Goal: Navigation & Orientation: Find specific page/section

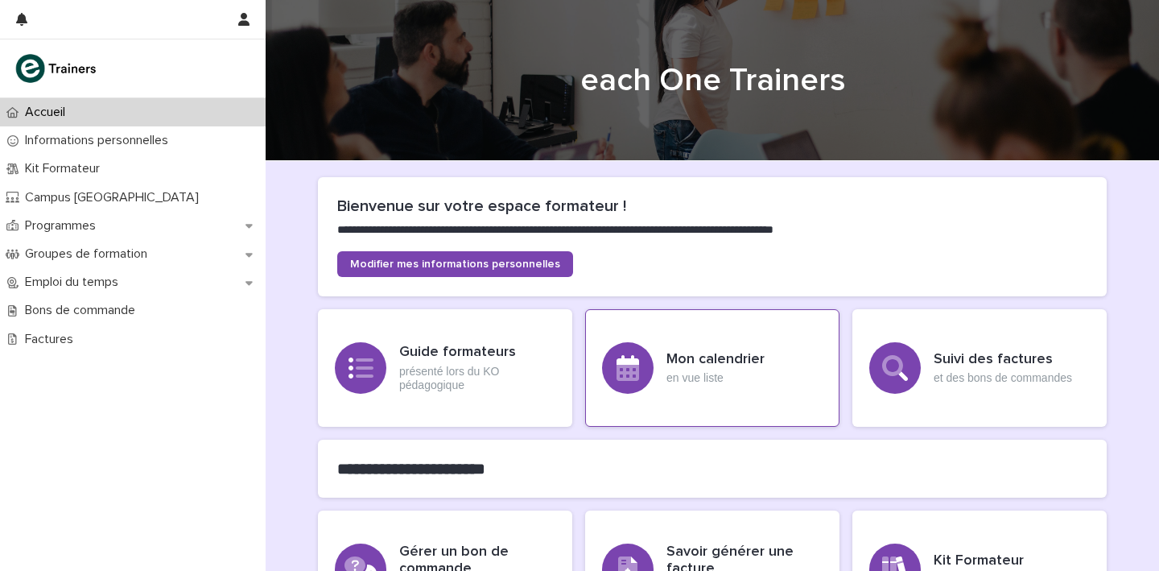
click at [679, 383] on p "en vue liste" at bounding box center [715, 378] width 98 height 14
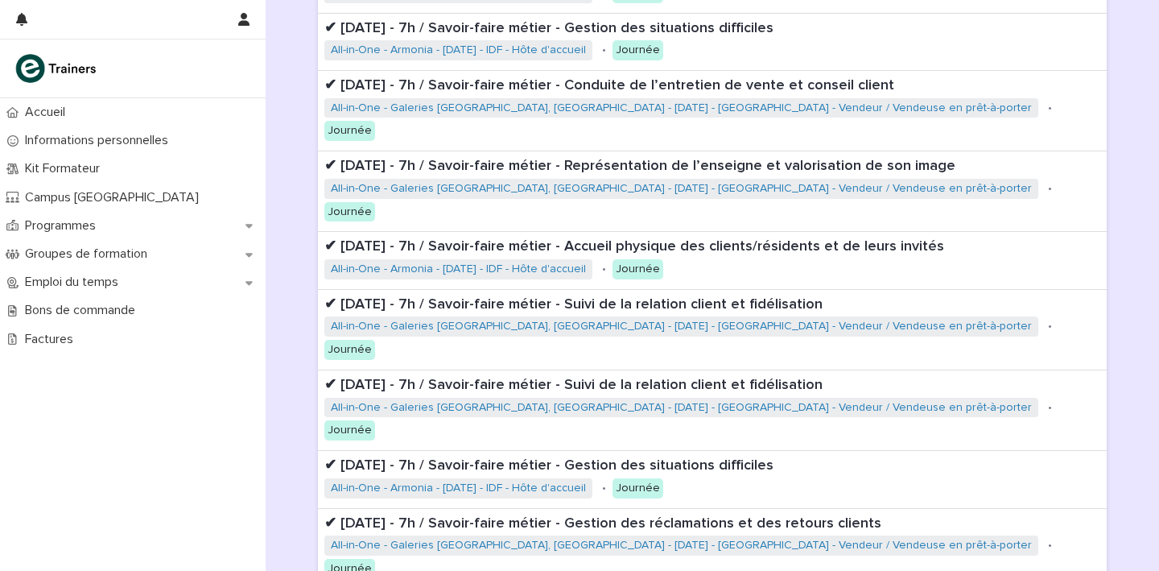
scroll to position [461, 0]
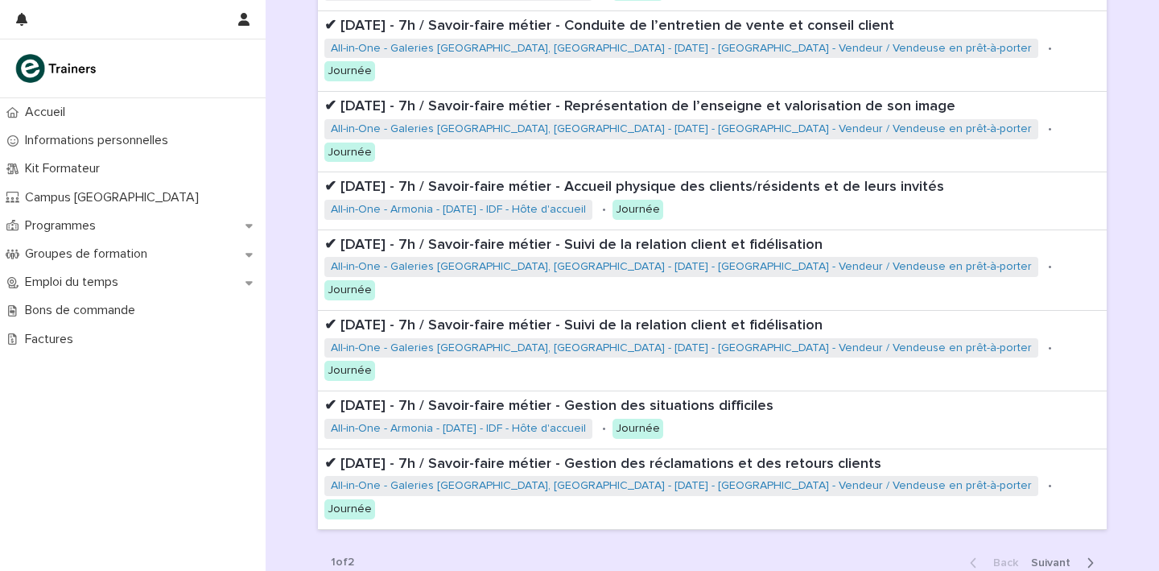
click at [1075, 557] on span "Next" at bounding box center [1055, 562] width 49 height 11
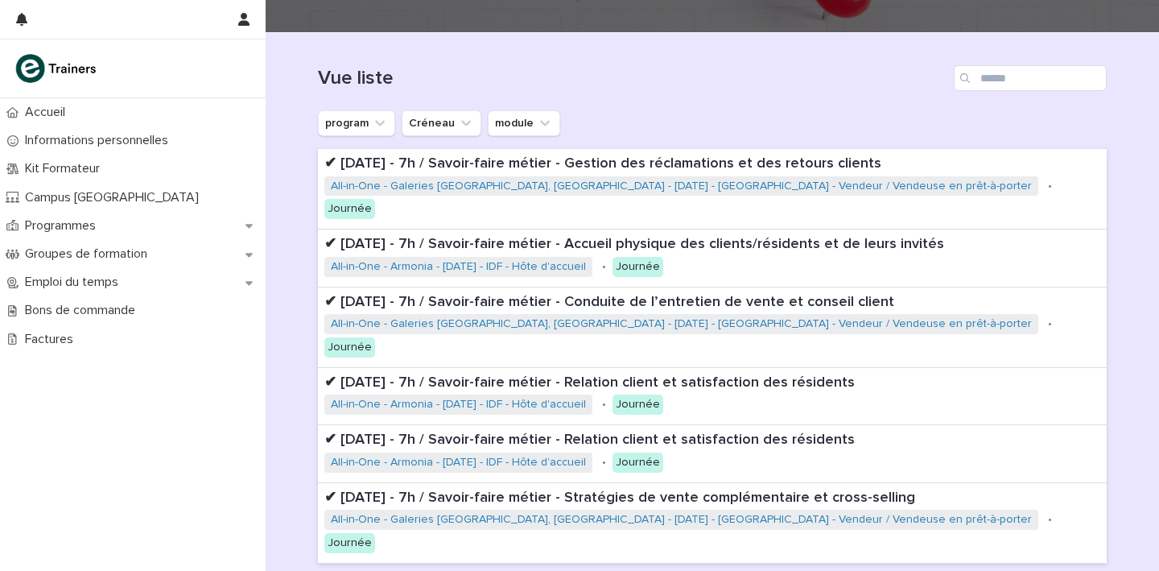
scroll to position [130, 0]
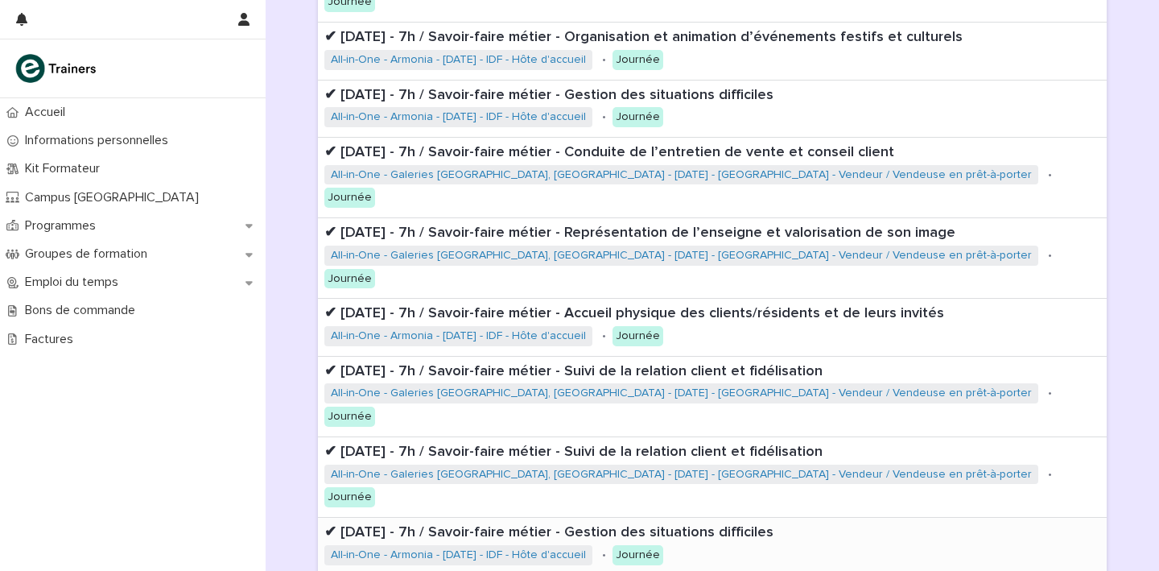
scroll to position [338, 0]
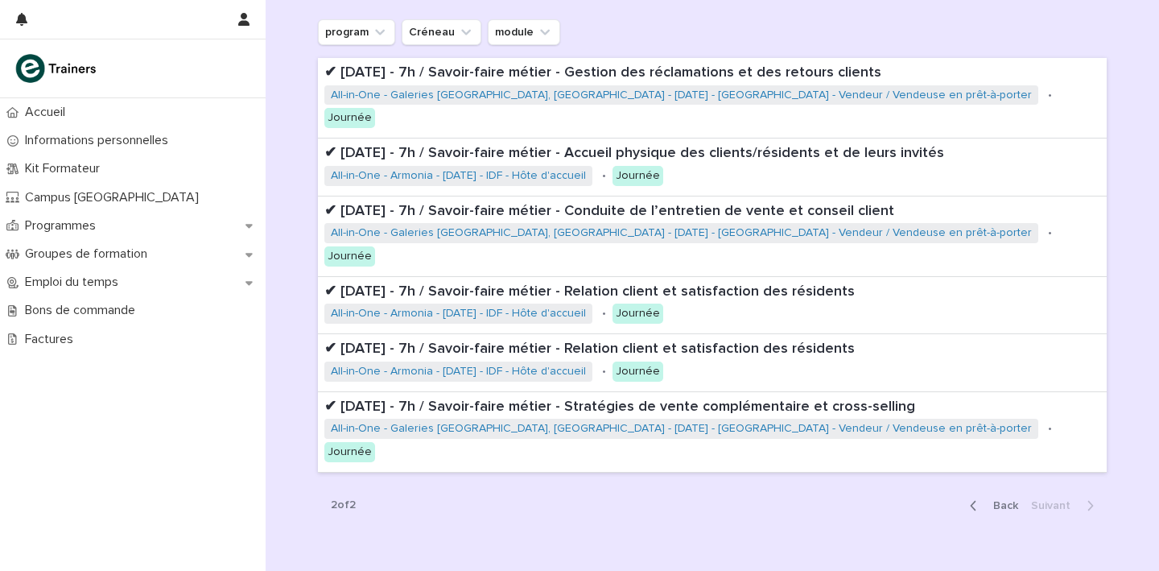
scroll to position [220, 0]
click at [1007, 499] on span "Back" at bounding box center [1000, 504] width 35 height 11
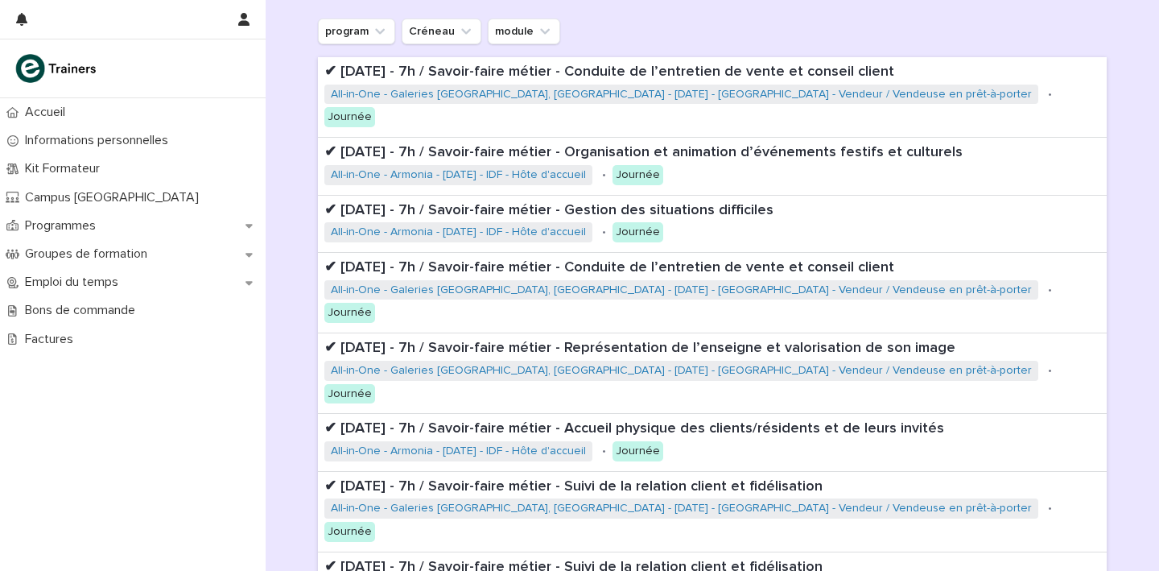
scroll to position [335, 0]
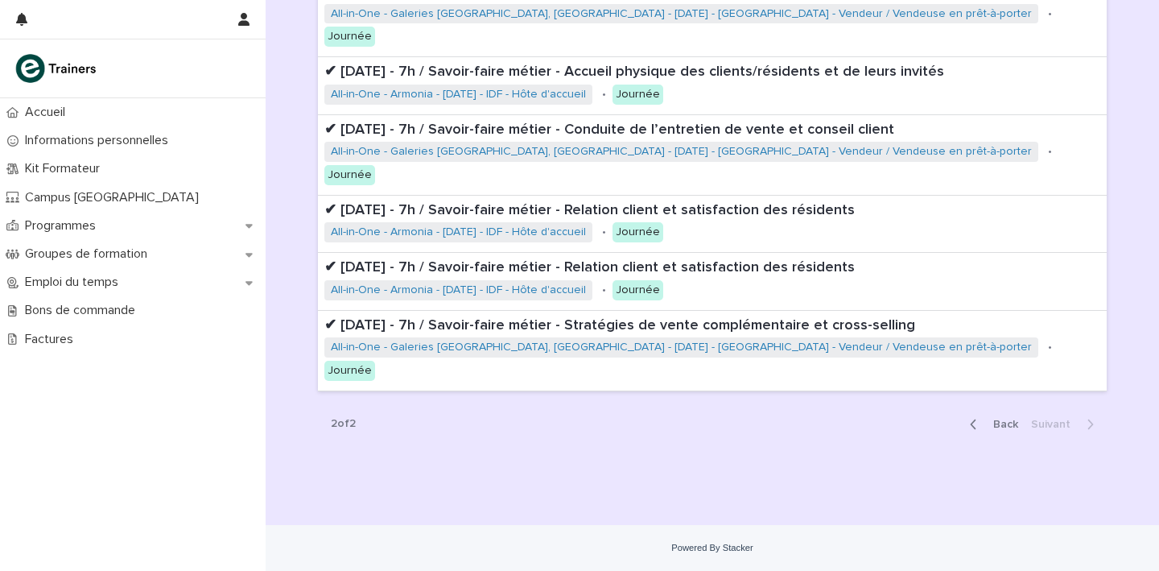
scroll to position [220, 0]
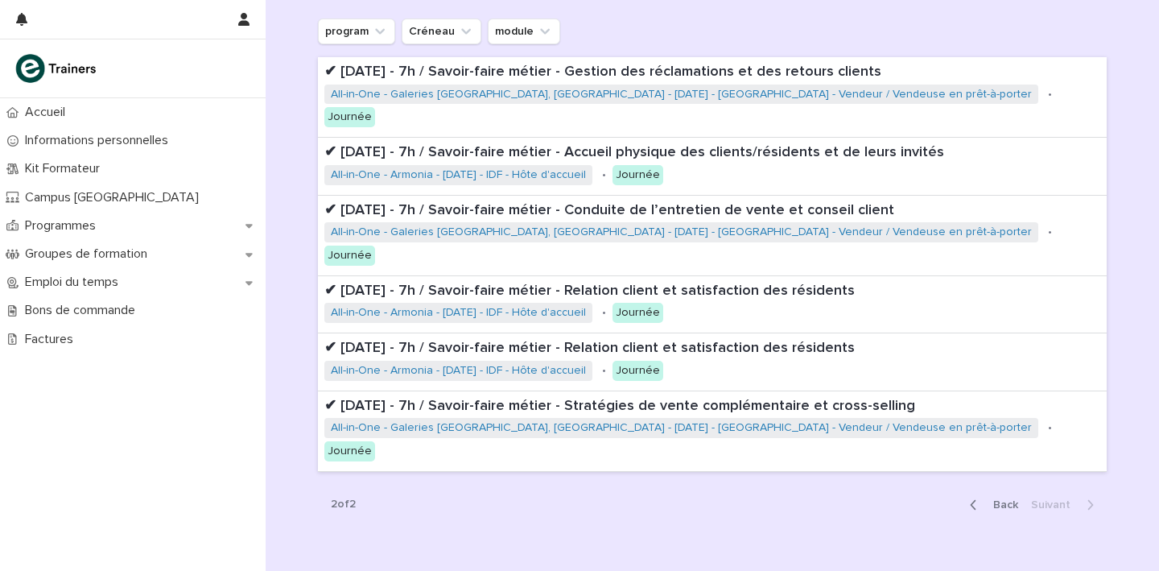
click at [1002, 497] on button "Back" at bounding box center [991, 504] width 68 height 14
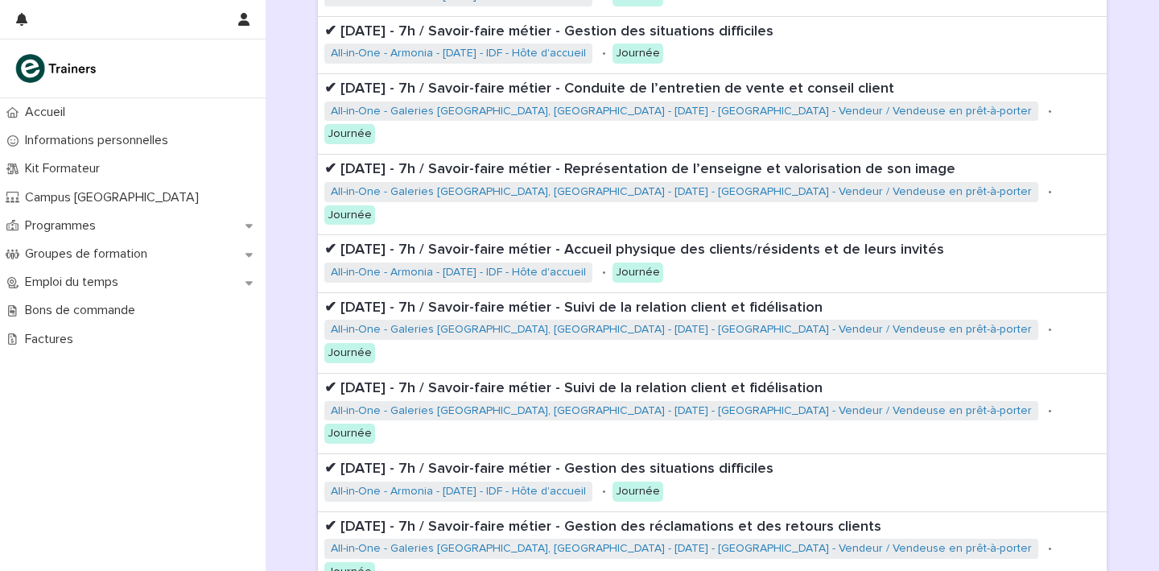
scroll to position [461, 0]
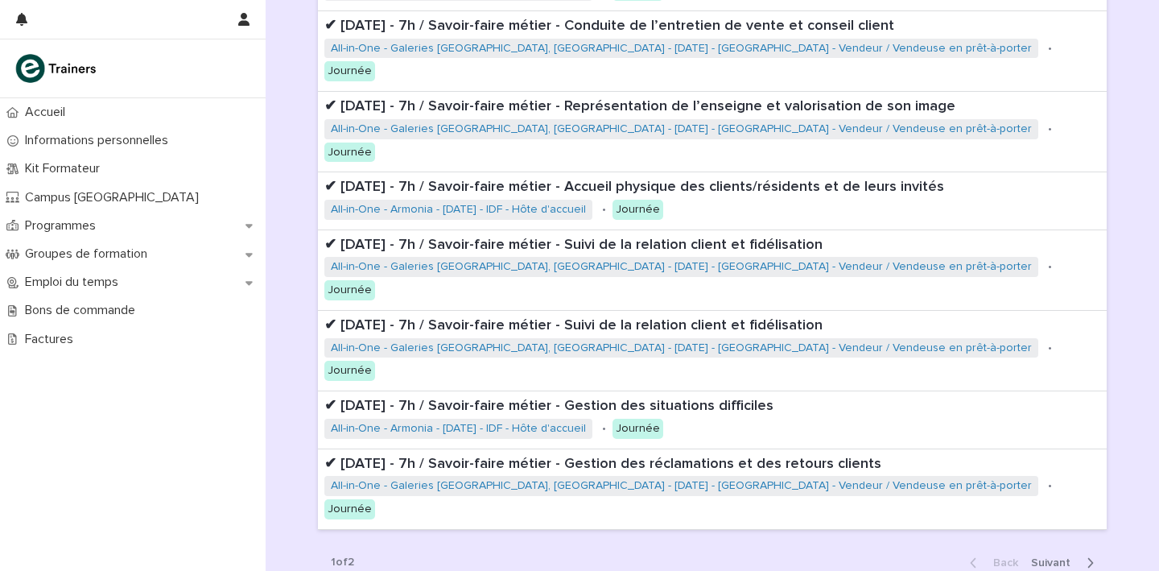
click at [1087, 555] on icon "button" at bounding box center [1089, 562] width 7 height 14
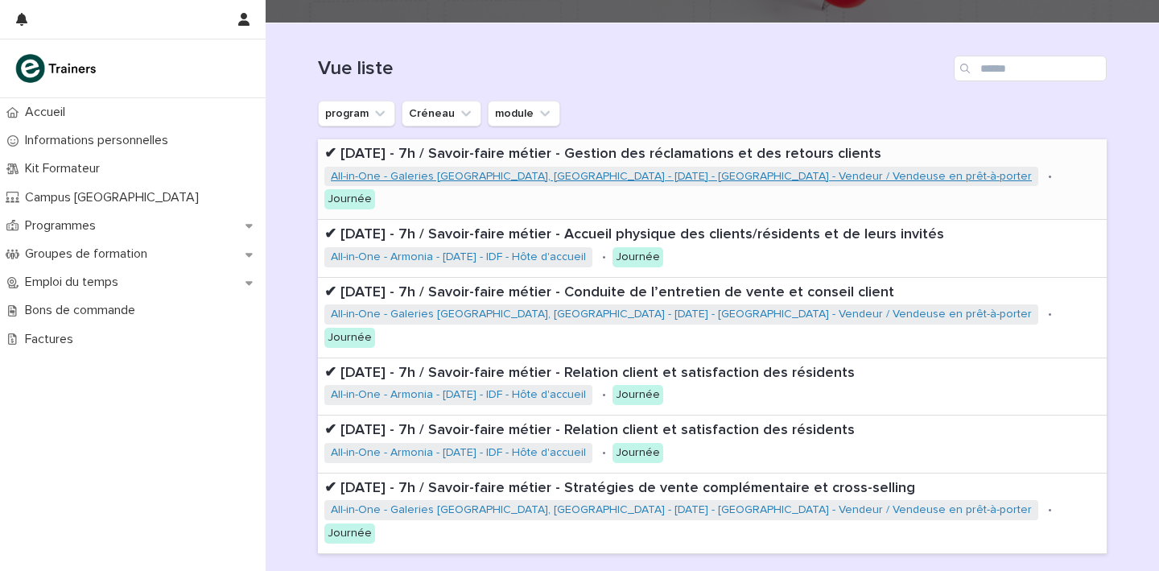
scroll to position [138, 0]
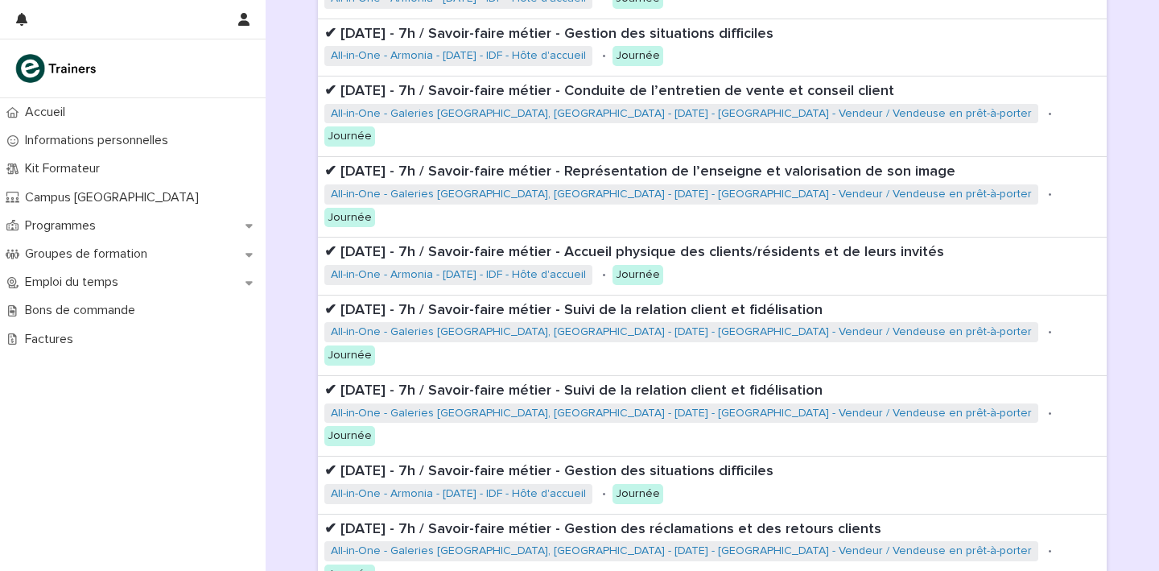
scroll to position [398, 0]
